Goal: Find contact information

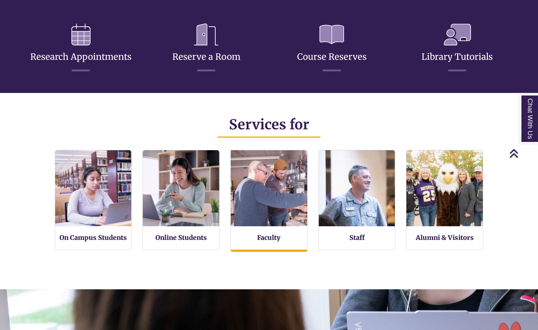
scroll to position [4, 4]
click at [272, 224] on img at bounding box center [269, 188] width 84 height 84
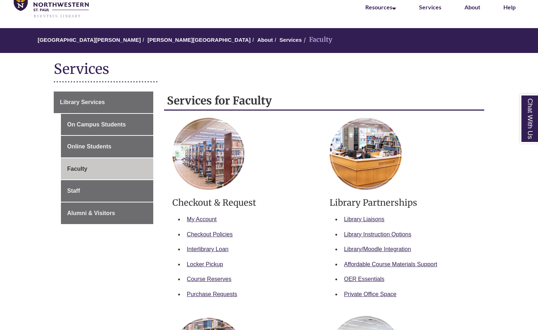
scroll to position [108, 0]
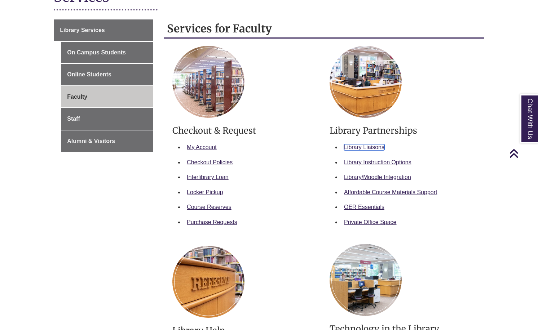
click at [367, 147] on link "Library Liaisons" at bounding box center [364, 147] width 40 height 6
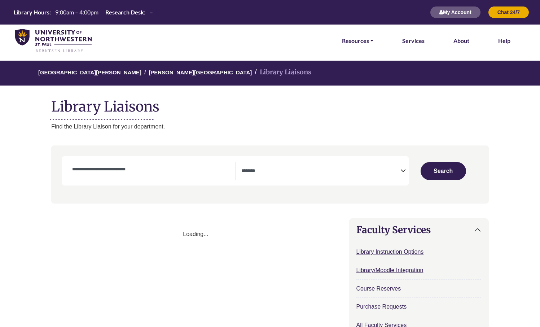
select select "Database Subject Filter"
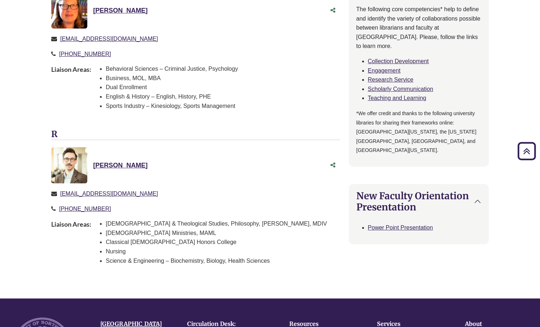
scroll to position [577, 0]
